Goal: Find specific page/section: Find specific page/section

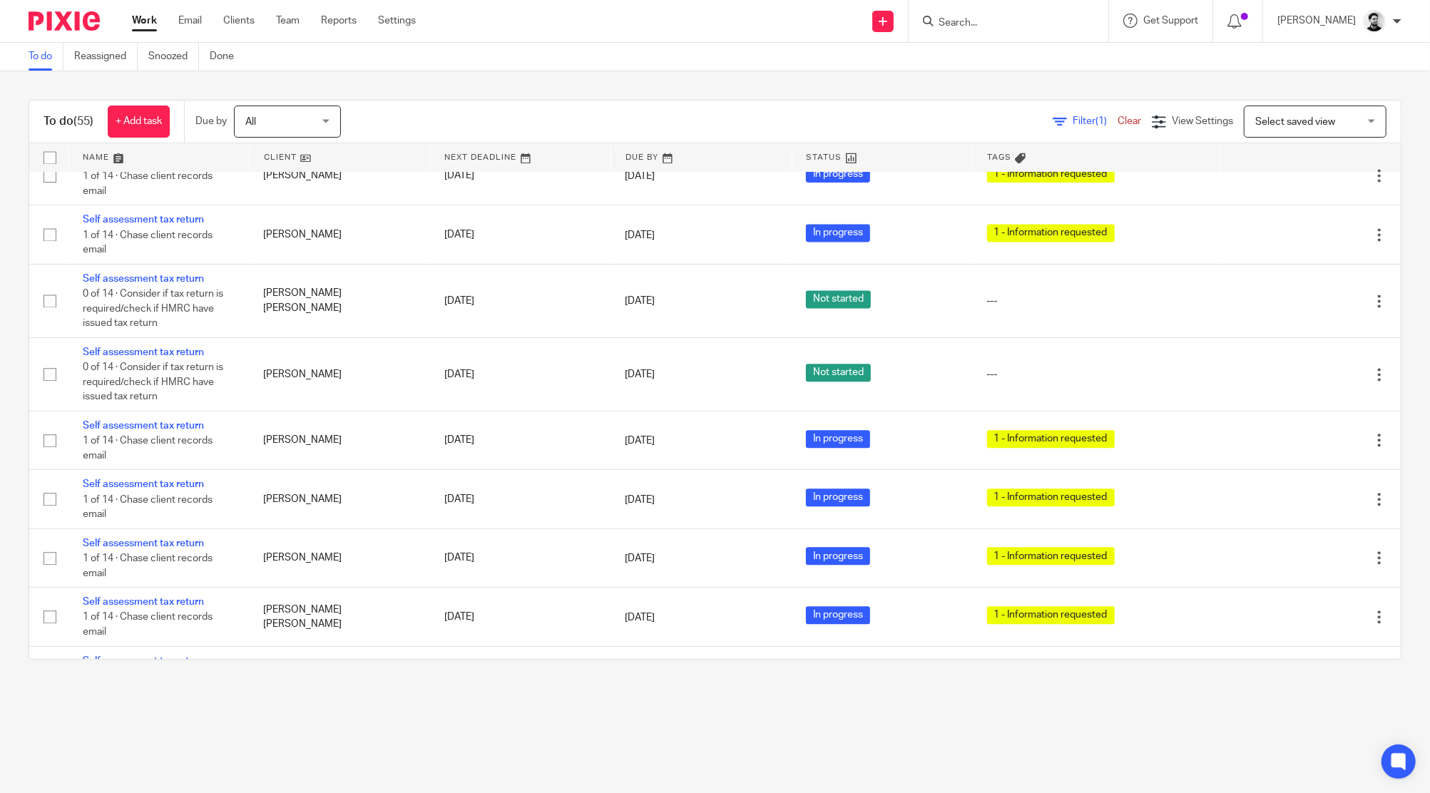
scroll to position [2481, 0]
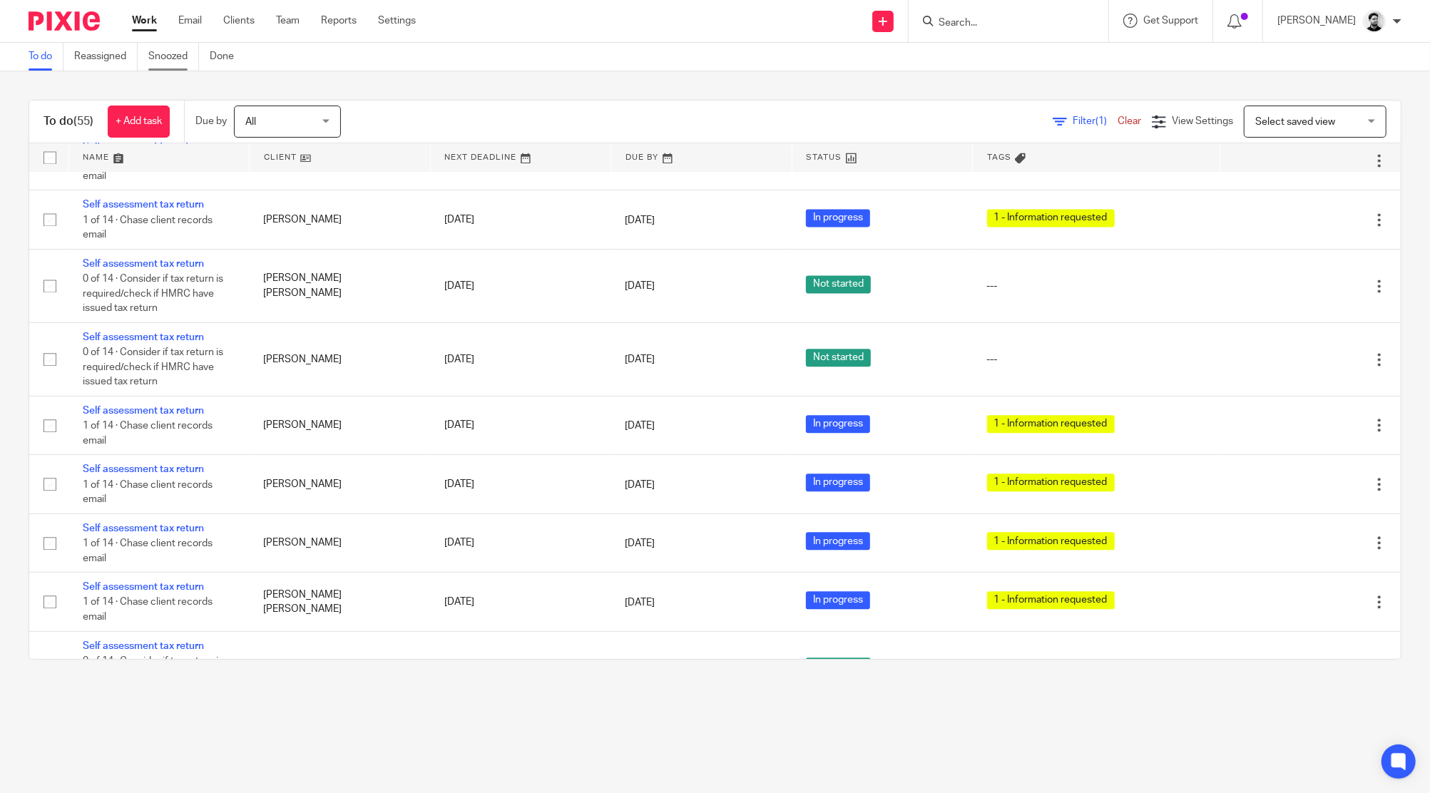
click at [155, 56] on link "Snoozed" at bounding box center [173, 57] width 51 height 28
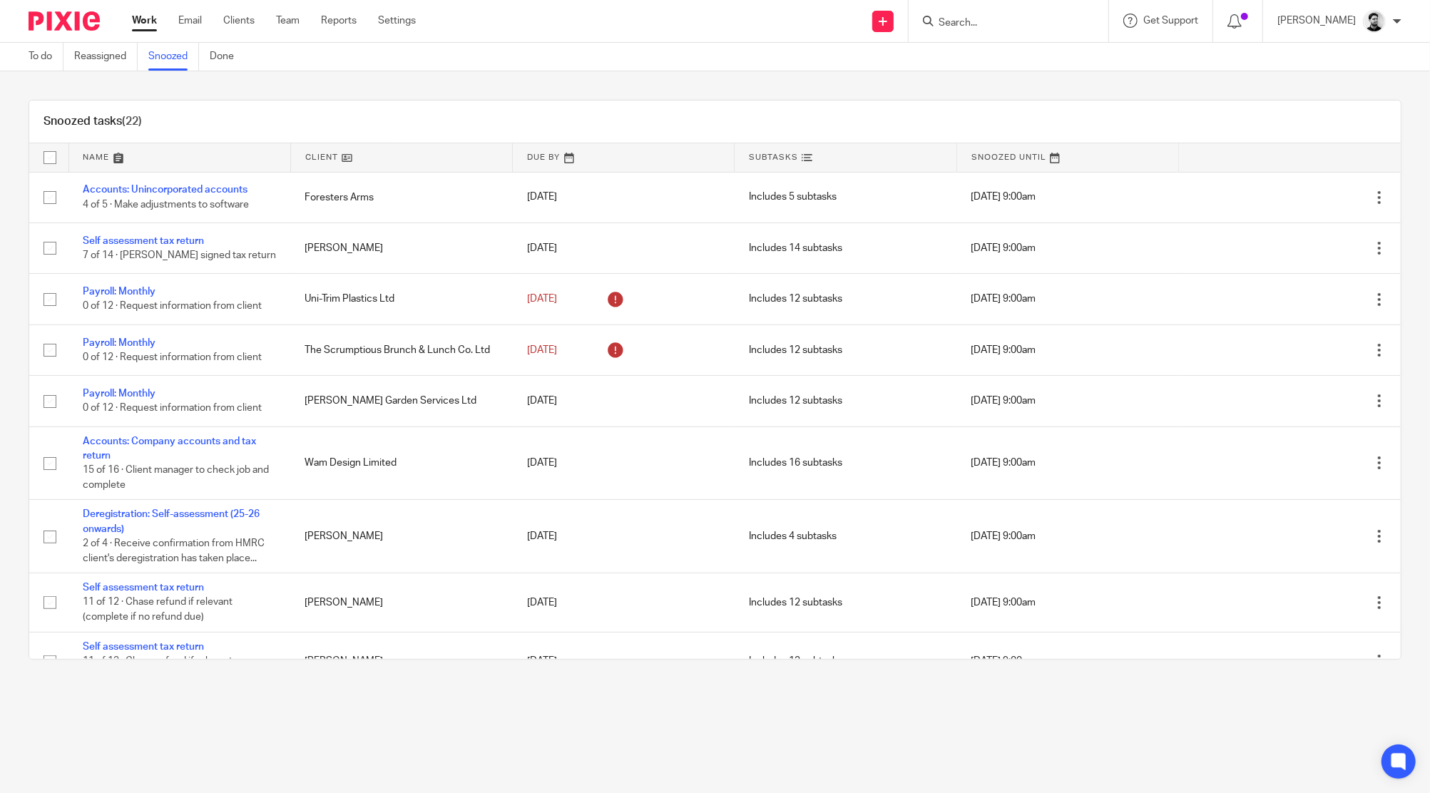
click at [975, 25] on input "Search" at bounding box center [1001, 23] width 128 height 13
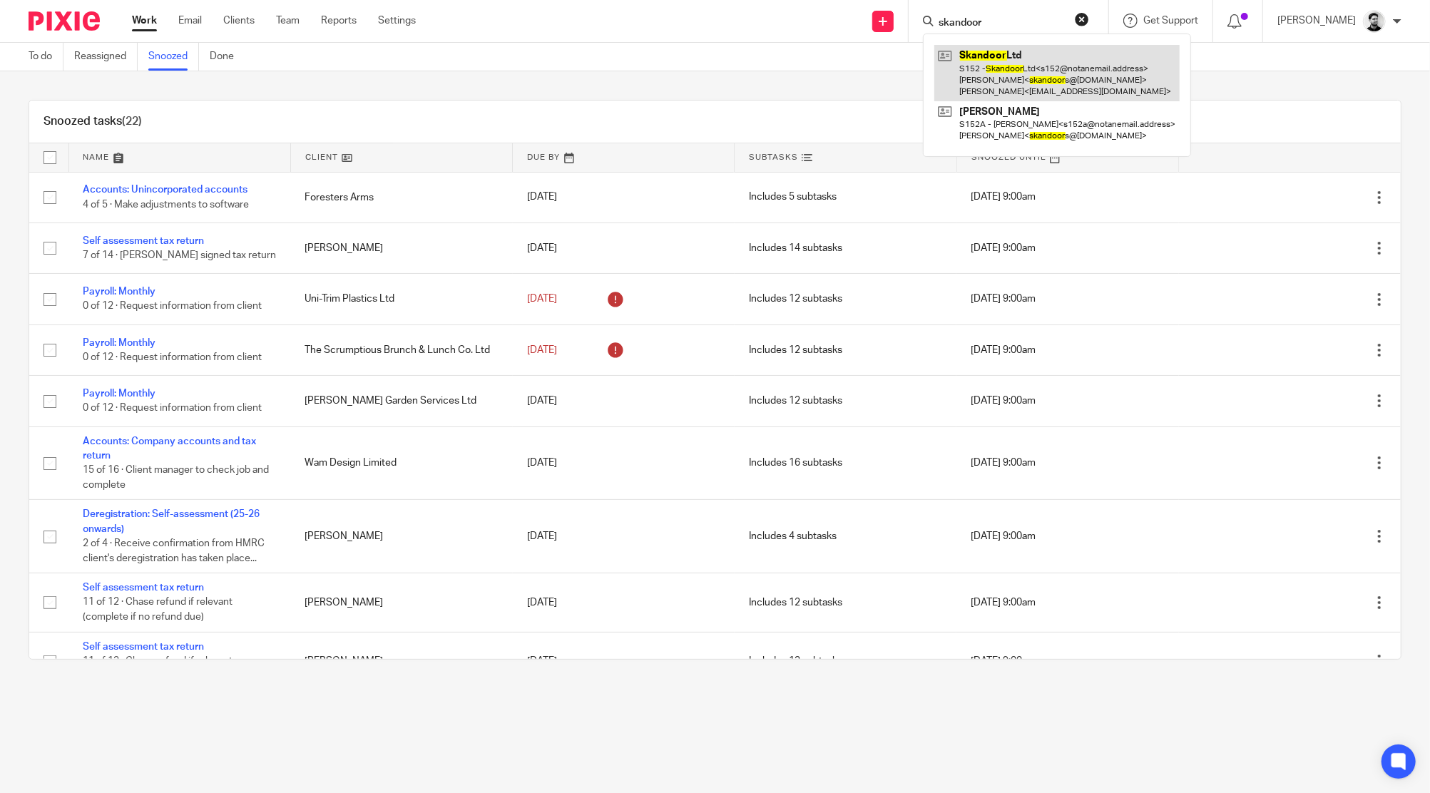
type input "skandoor"
click at [992, 65] on link at bounding box center [1056, 73] width 245 height 56
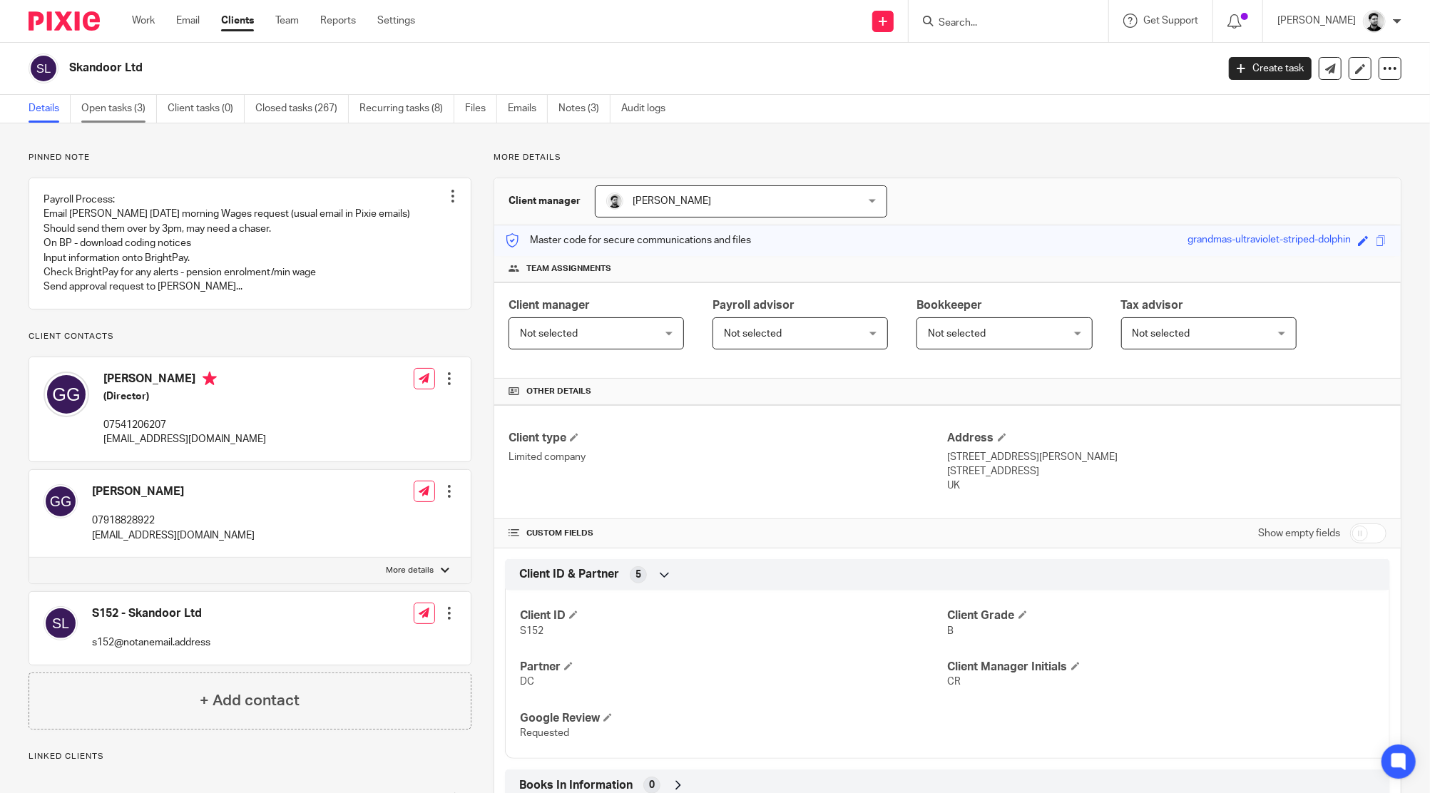
click at [126, 107] on link "Open tasks (3)" at bounding box center [119, 109] width 76 height 28
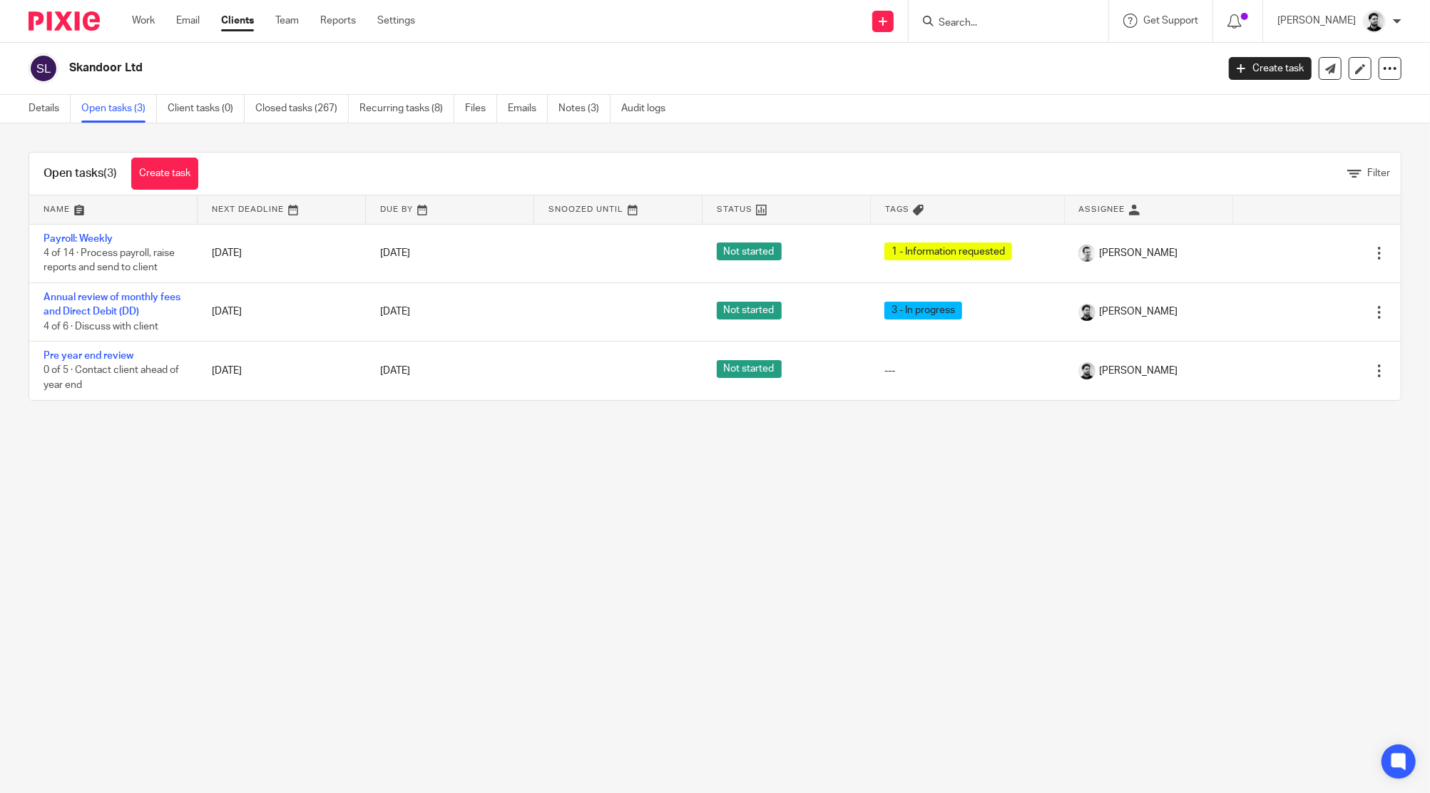
click at [958, 29] on input "Search" at bounding box center [1001, 23] width 128 height 13
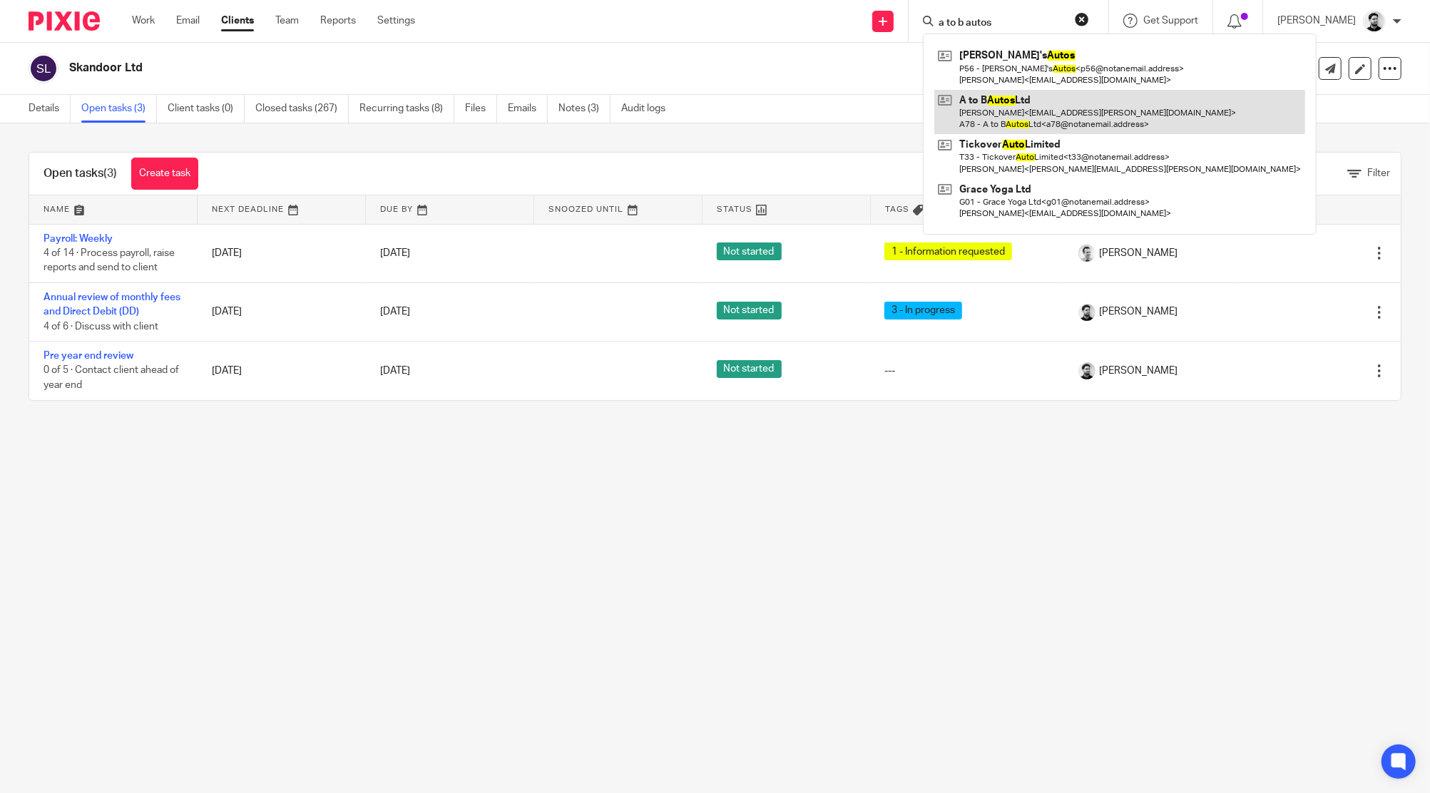
type input "a to b autos"
click at [996, 110] on link at bounding box center [1119, 112] width 371 height 44
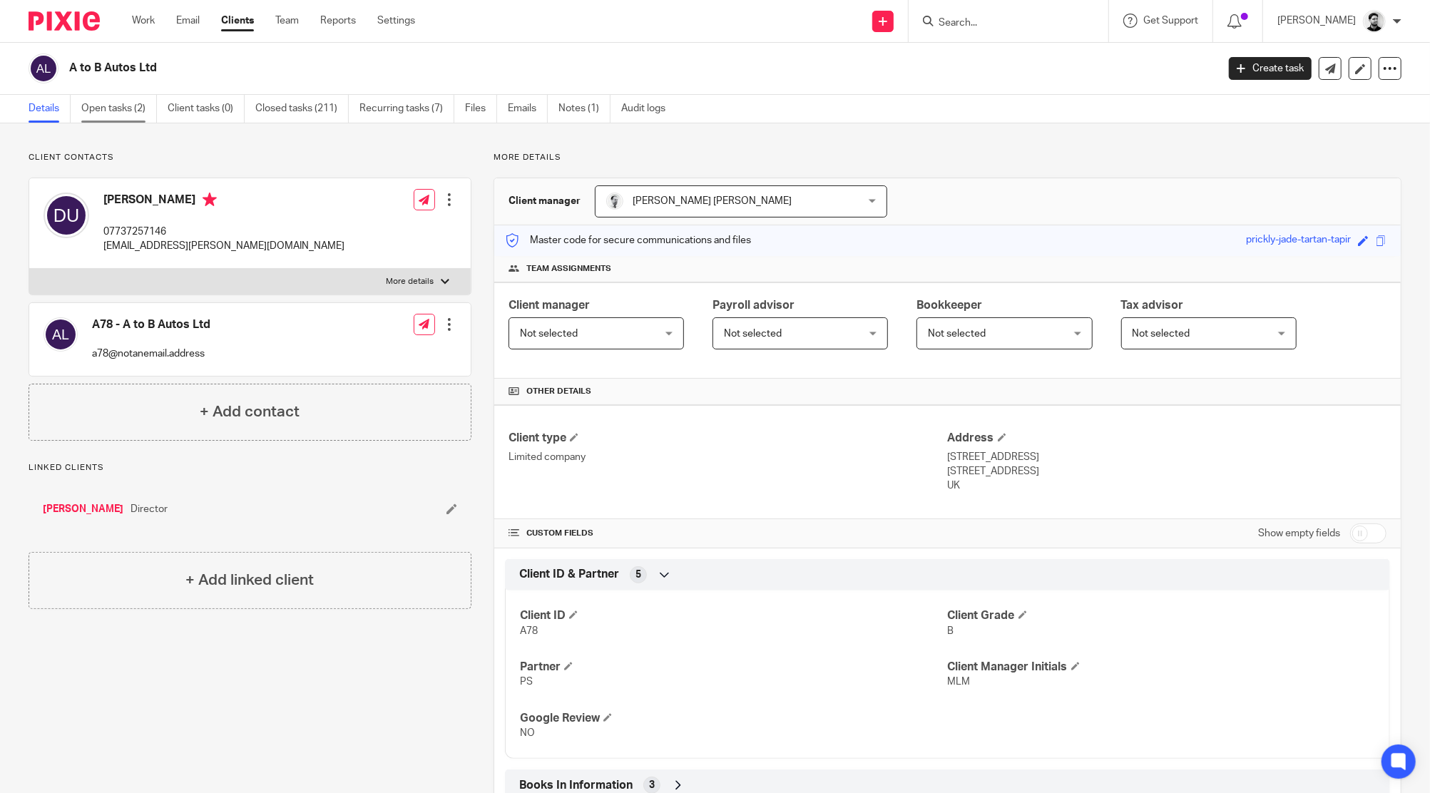
click at [114, 103] on link "Open tasks (2)" at bounding box center [119, 109] width 76 height 28
